Goal: Information Seeking & Learning: Learn about a topic

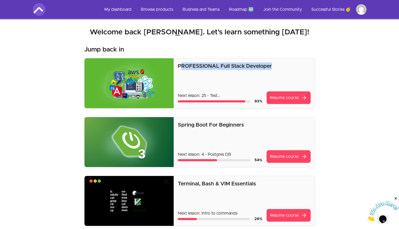
drag, startPoint x: 275, startPoint y: 65, endPoint x: 180, endPoint y: 64, distance: 95.0
click at [180, 64] on p "PROFESSIONAL Full Stack Developer" at bounding box center [244, 65] width 132 height 7
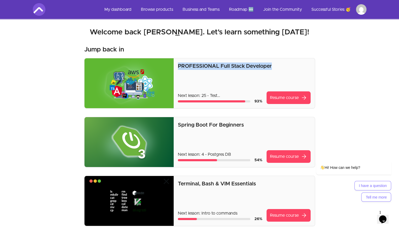
copy p "PROFESSIONAL Full Stack Developer"
